Goal: Register for event/course

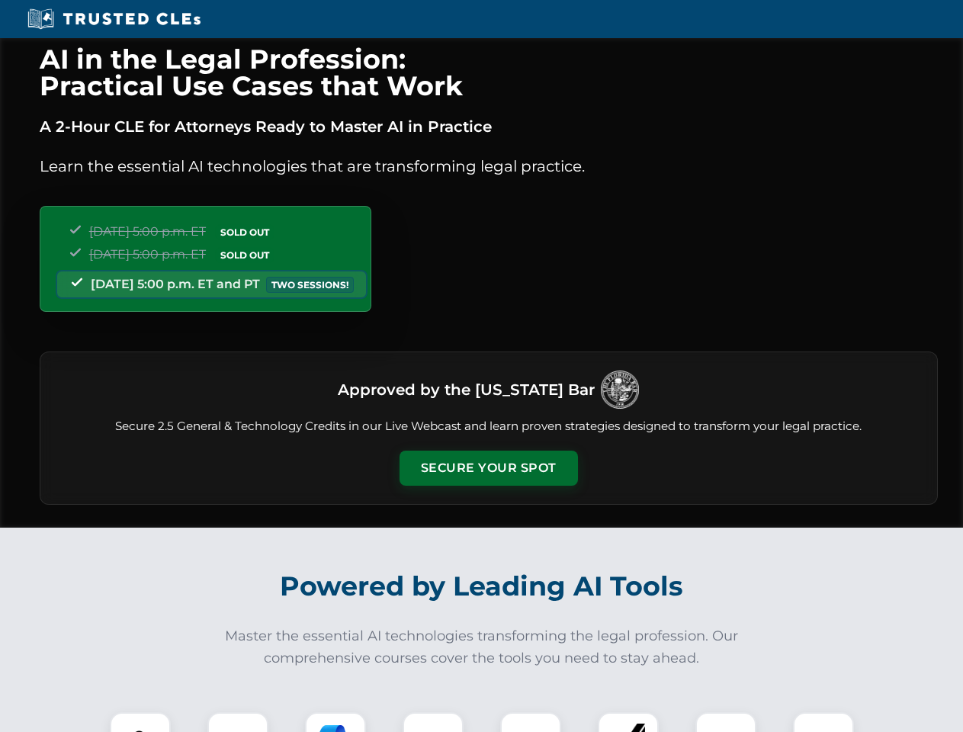
click at [488, 468] on button "Secure Your Spot" at bounding box center [488, 467] width 178 height 35
click at [140, 722] on img at bounding box center [140, 742] width 44 height 44
